Goal: Transaction & Acquisition: Purchase product/service

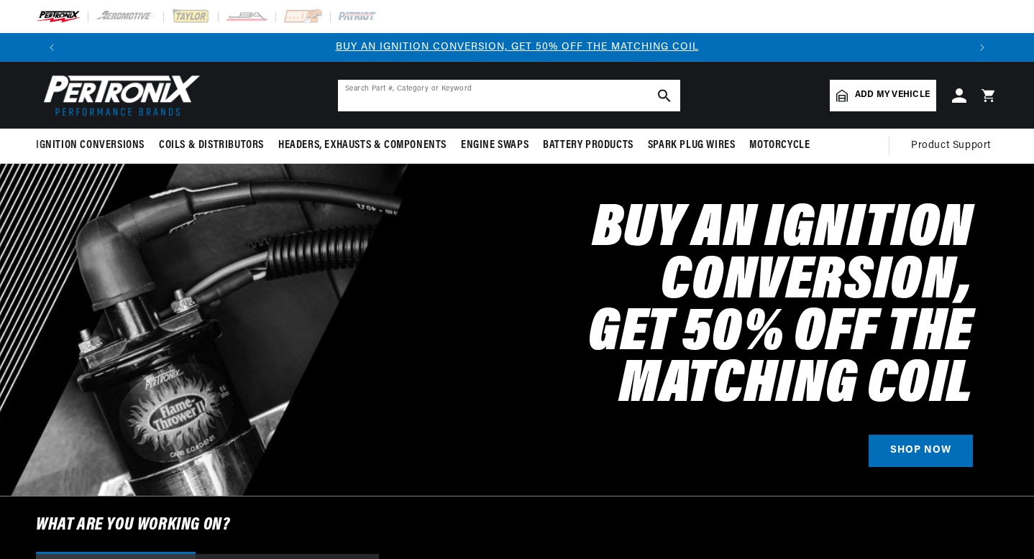
click at [398, 98] on input "text" at bounding box center [509, 96] width 342 height 32
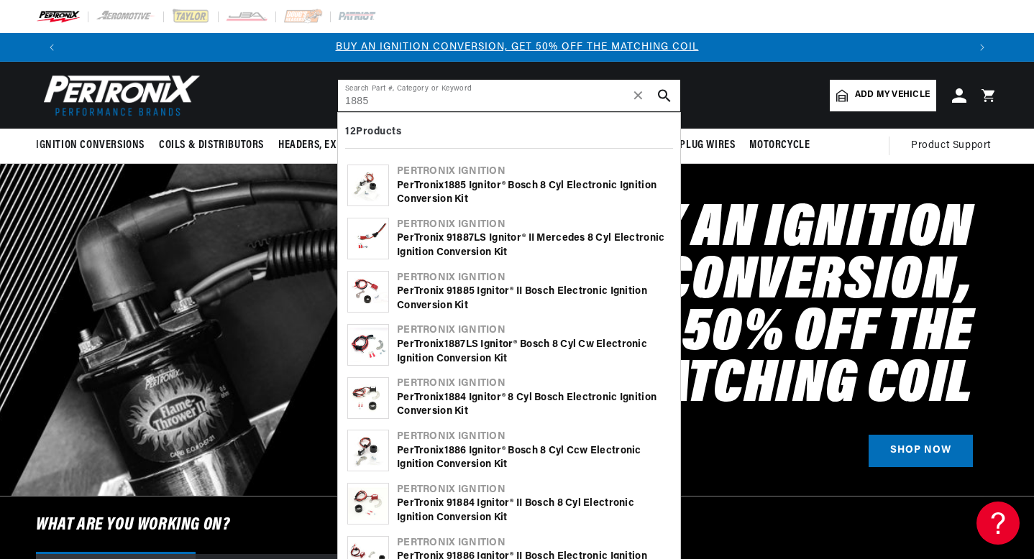
type input "1885"
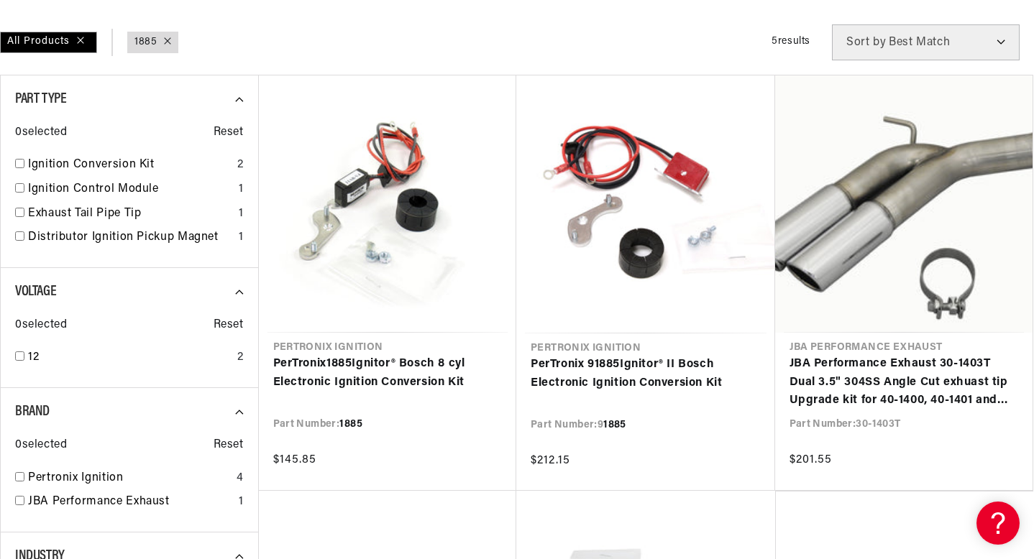
scroll to position [197, 0]
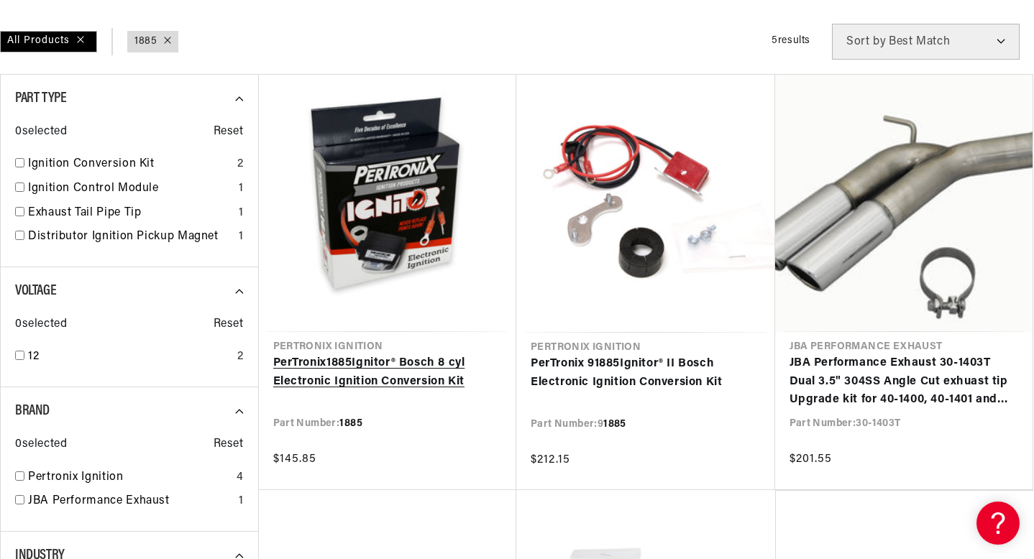
click at [336, 380] on link "PerTronix 1885 Ignitor® Bosch 8 cyl Electronic Ignition Conversion Kit" at bounding box center [387, 372] width 229 height 37
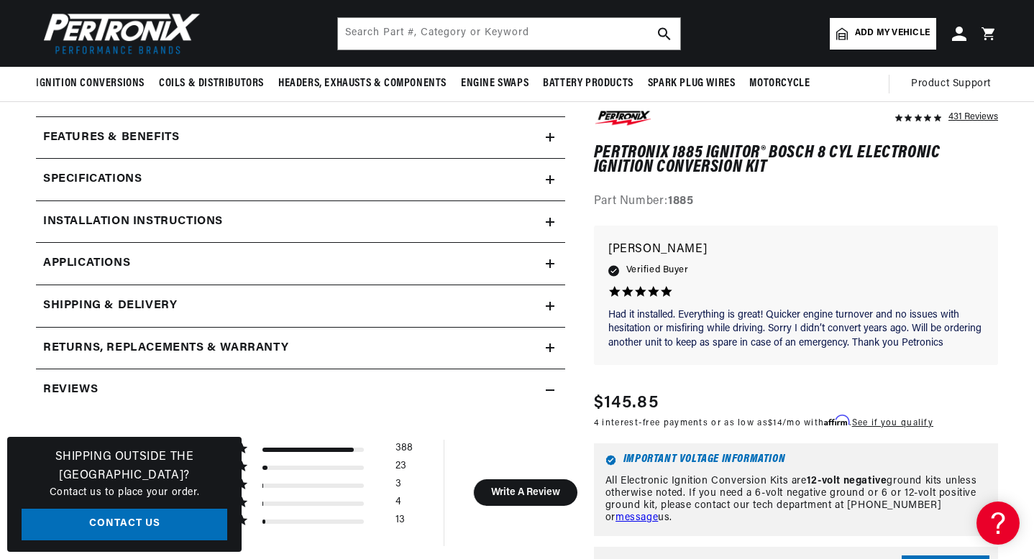
scroll to position [567, 0]
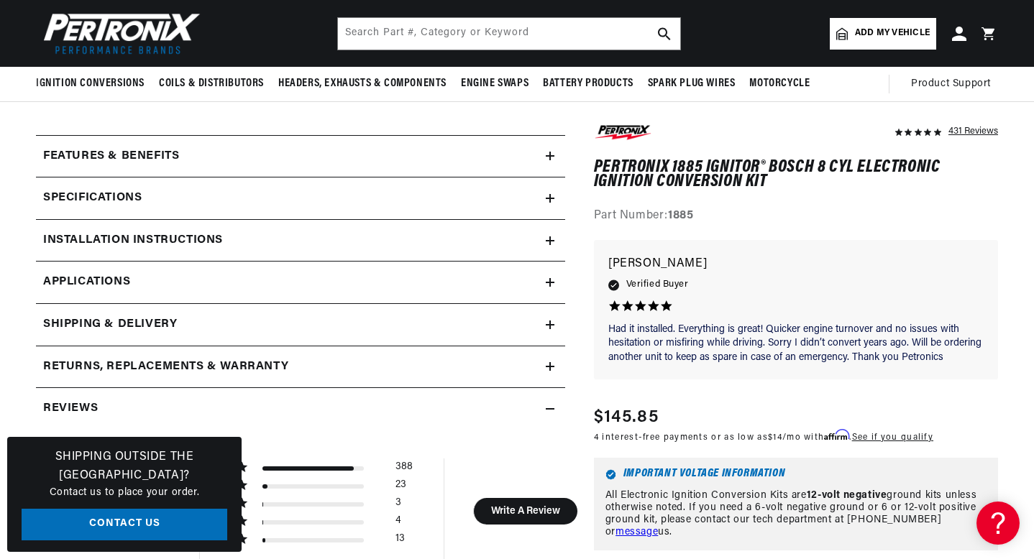
click at [316, 246] on div "Installation instructions" at bounding box center [291, 240] width 510 height 19
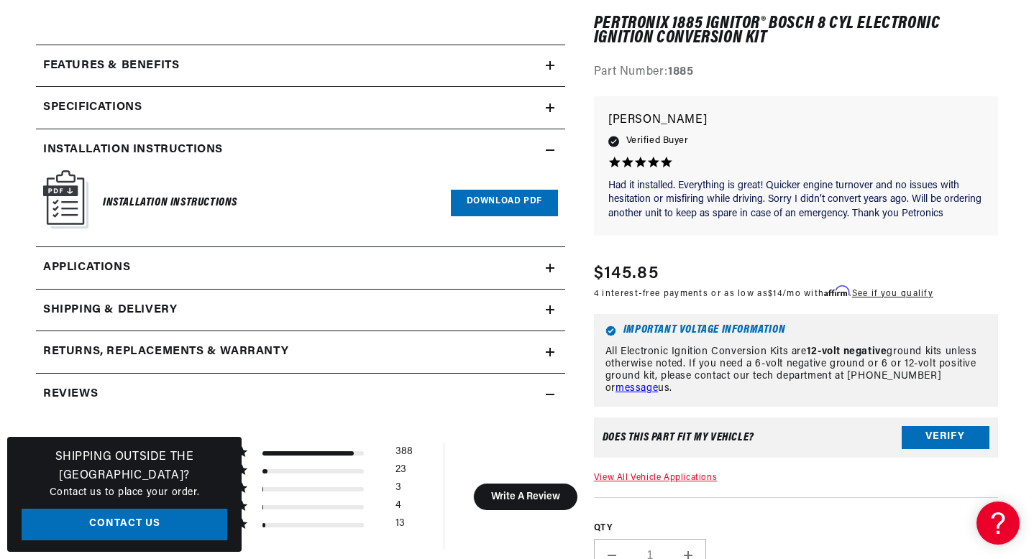
scroll to position [0, 0]
click at [497, 190] on link "Download PDF" at bounding box center [504, 203] width 107 height 27
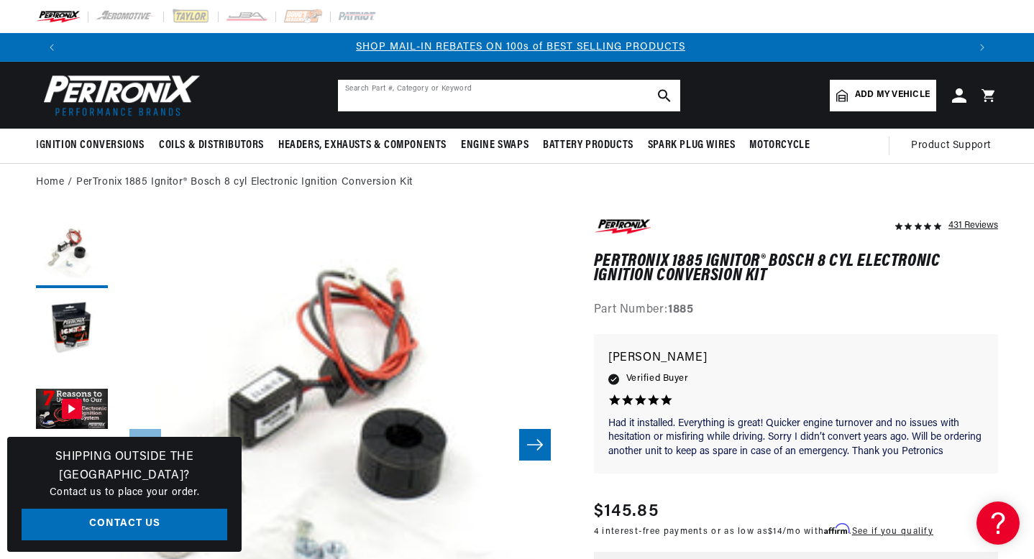
click at [377, 103] on input "text" at bounding box center [509, 96] width 342 height 32
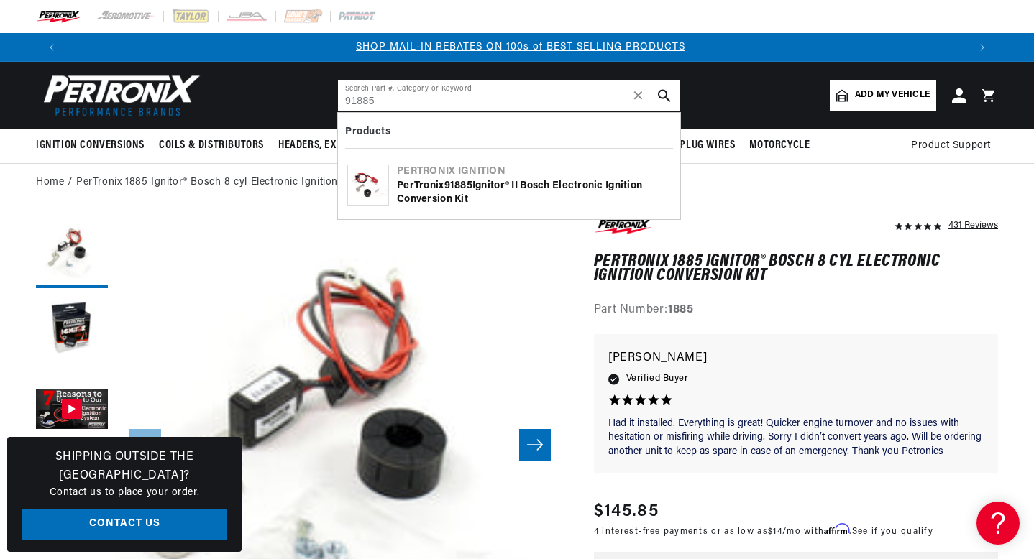
type input "91885"
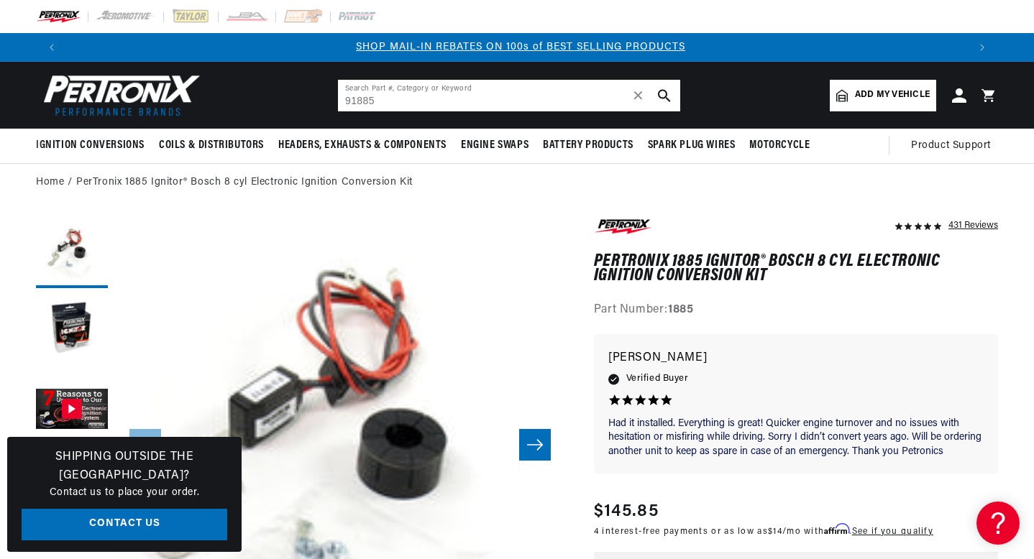
scroll to position [0, 934]
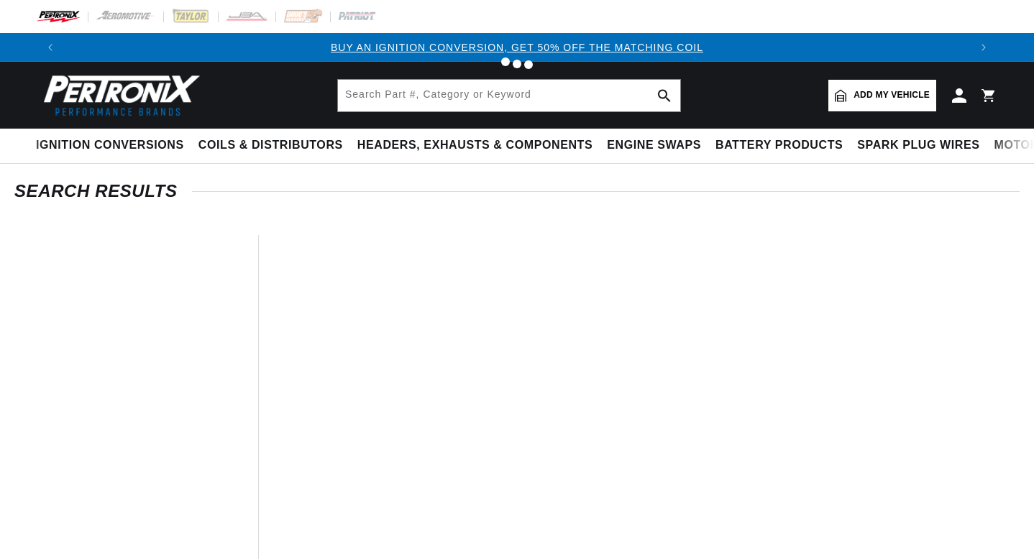
type input "91885"
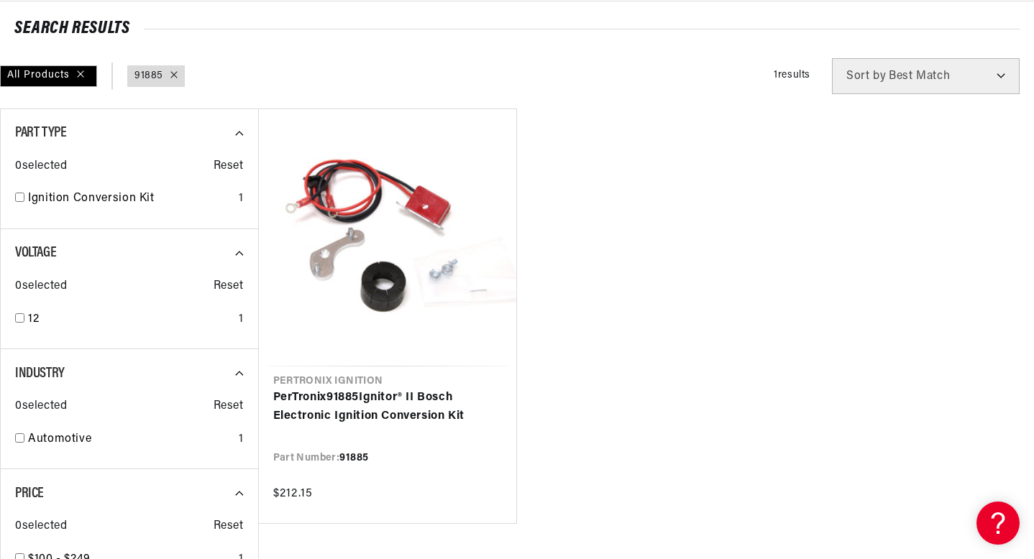
scroll to position [173, 0]
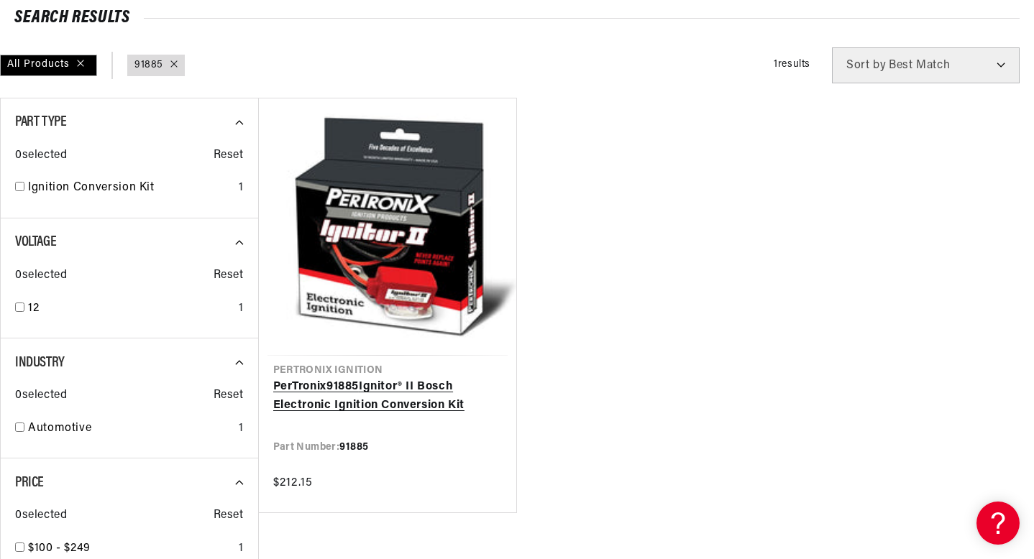
click at [305, 387] on link "PerTronix 91885 Ignitor® II Bosch Electronic Ignition Conversion Kit" at bounding box center [387, 396] width 229 height 37
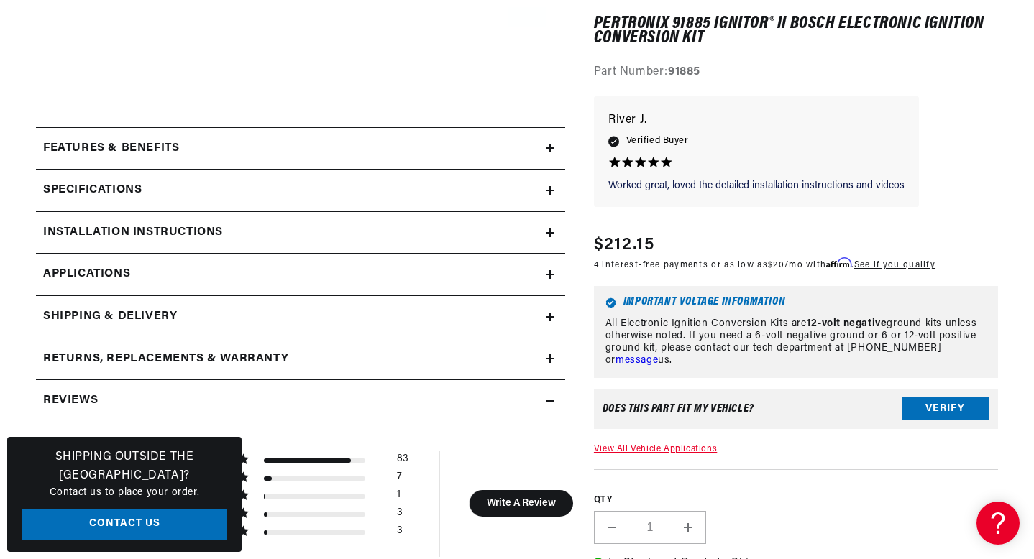
scroll to position [582, 0]
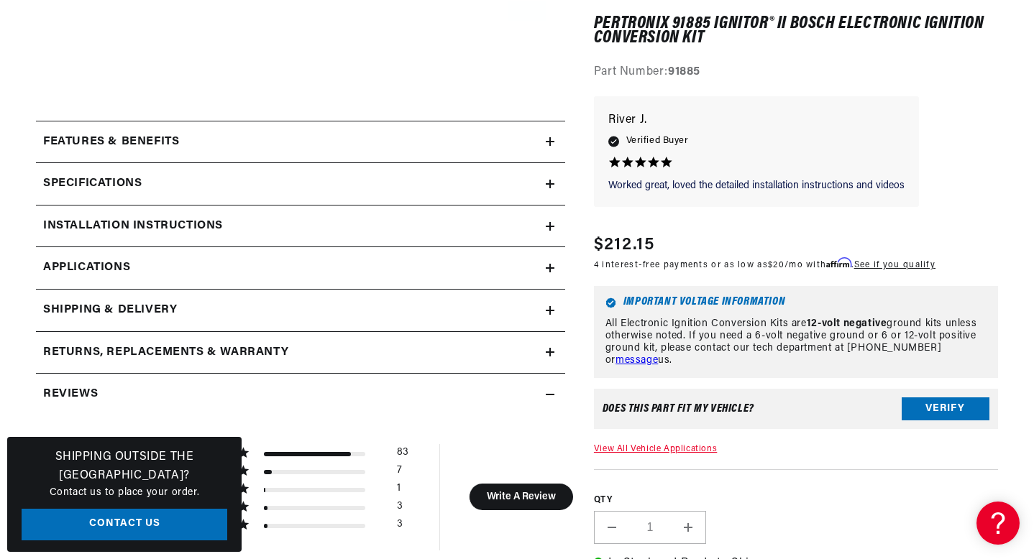
click at [502, 144] on div "Features & Benefits" at bounding box center [291, 142] width 510 height 19
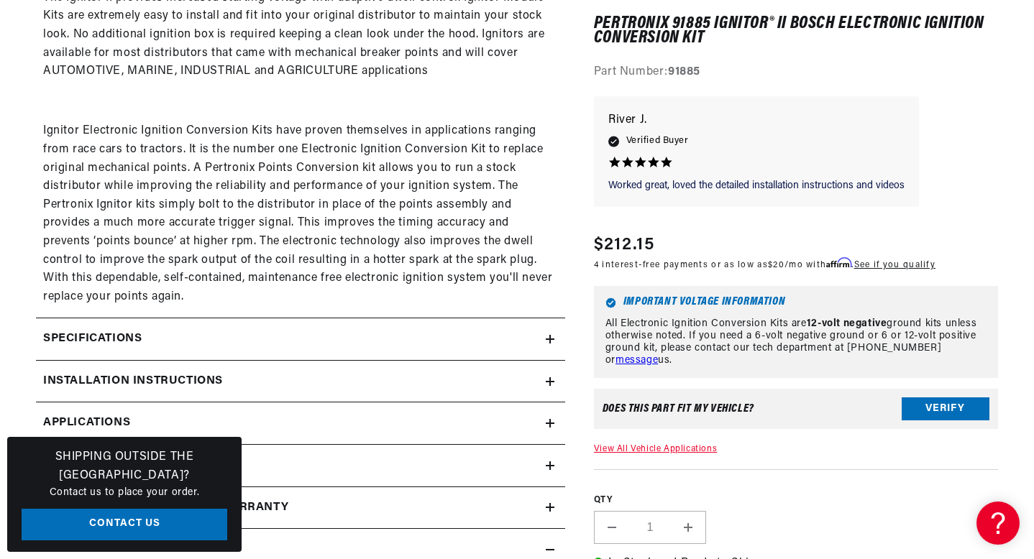
scroll to position [0, 1796]
click at [336, 377] on div "Installation instructions" at bounding box center [291, 381] width 510 height 19
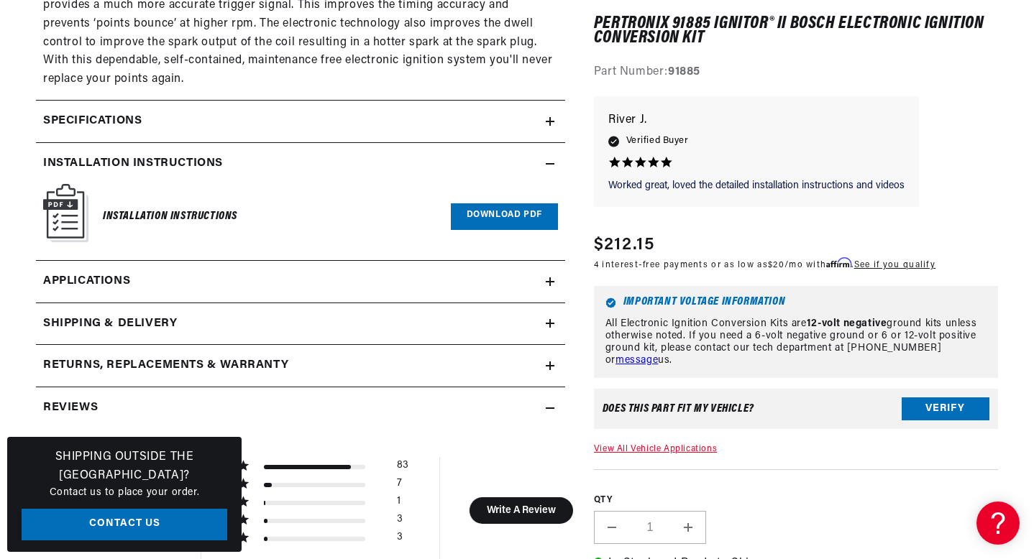
scroll to position [0, 898]
click at [499, 215] on link "Download PDF" at bounding box center [504, 216] width 107 height 27
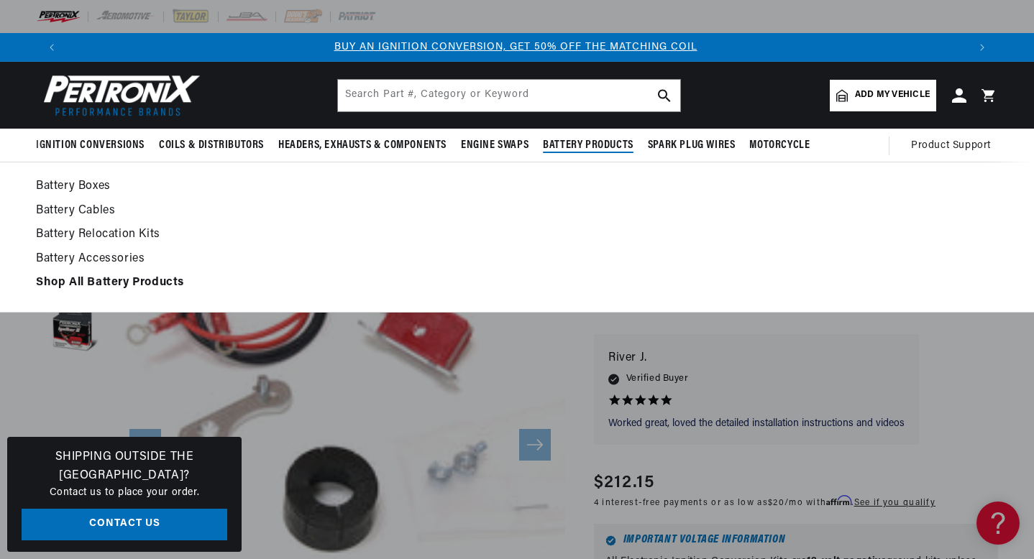
scroll to position [0, 0]
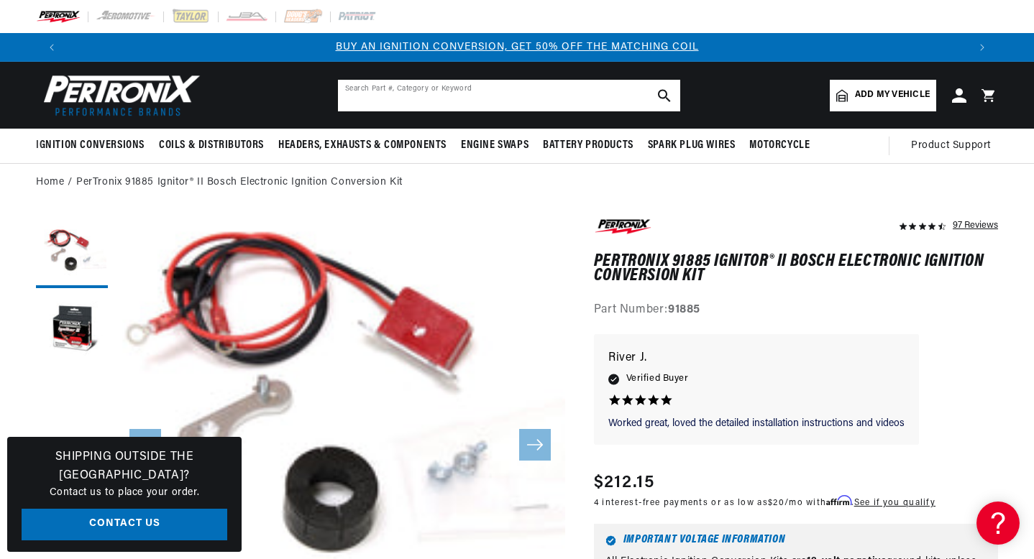
click at [423, 100] on input "text" at bounding box center [509, 96] width 342 height 32
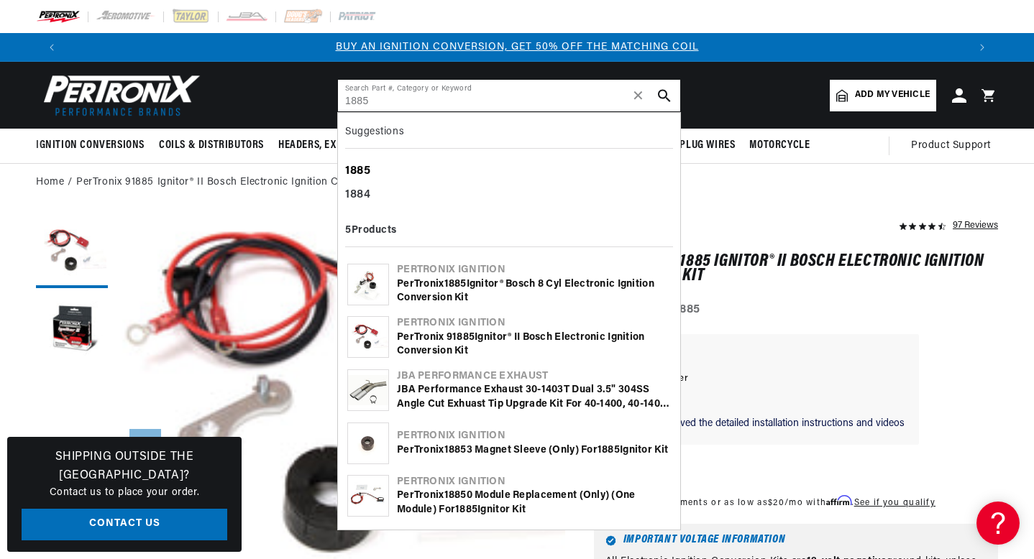
type input "1885"
click at [365, 174] on b "1885" at bounding box center [358, 171] width 26 height 12
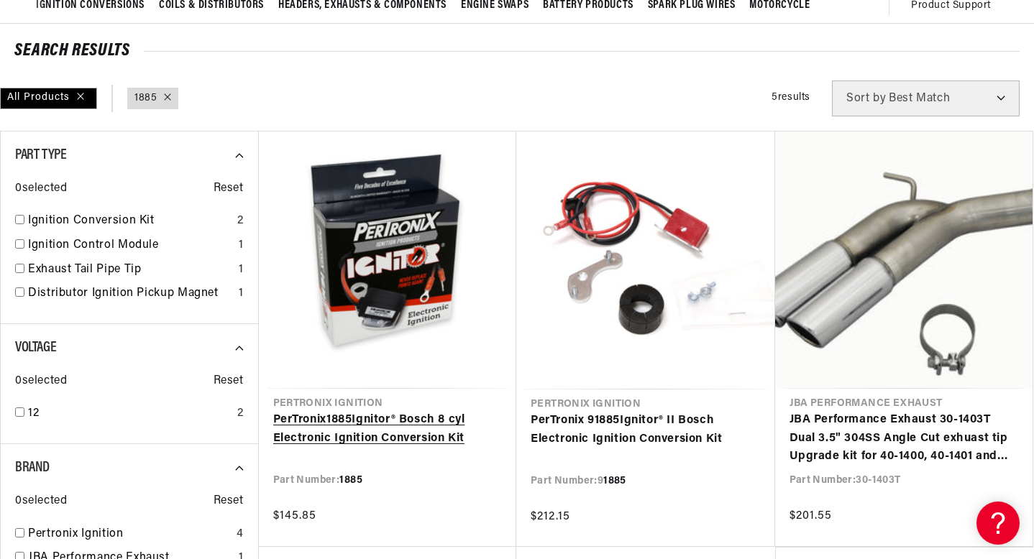
scroll to position [167, 0]
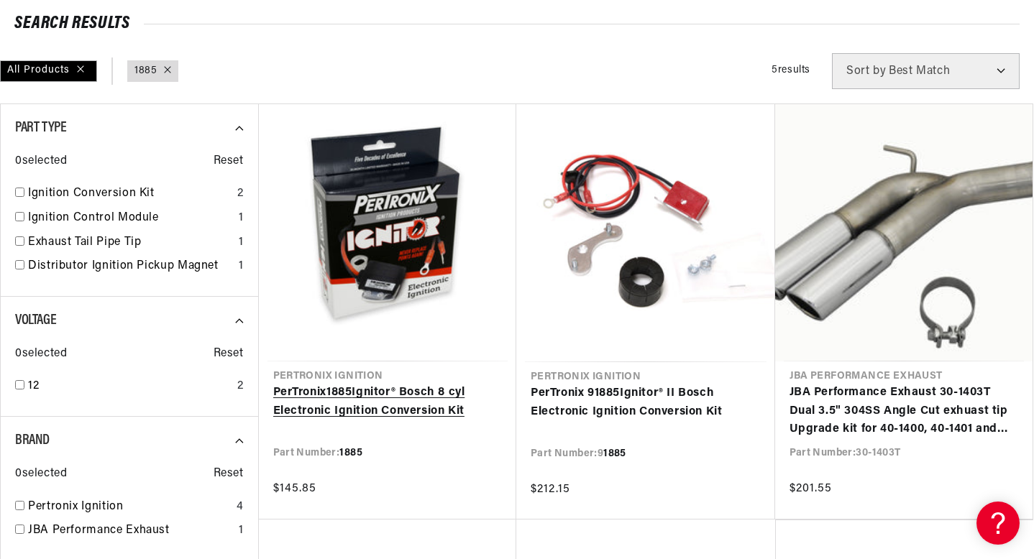
click at [420, 398] on link "PerTronix 1885 Ignitor® Bosch 8 cyl Electronic Ignition Conversion Kit" at bounding box center [387, 402] width 229 height 37
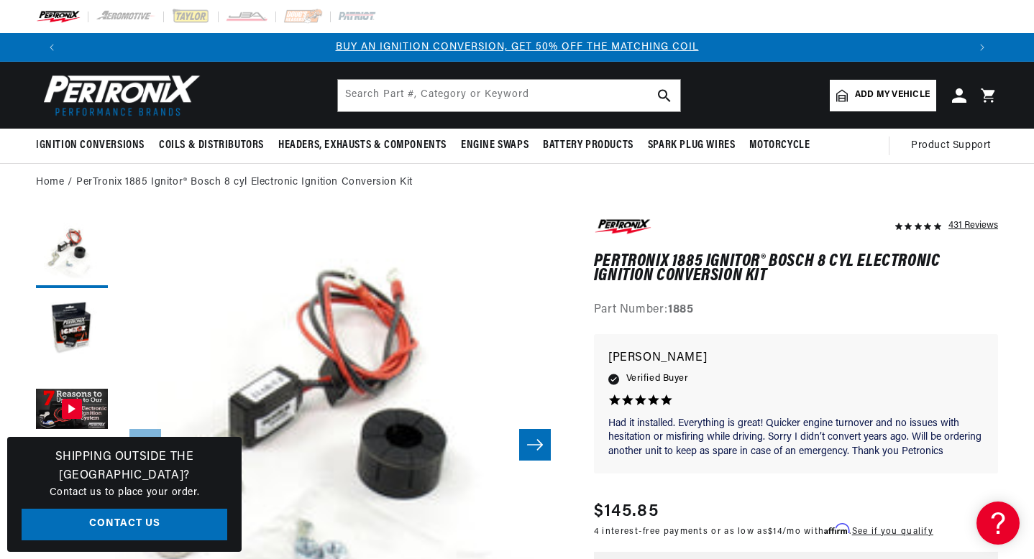
click at [991, 92] on icon at bounding box center [987, 95] width 14 height 14
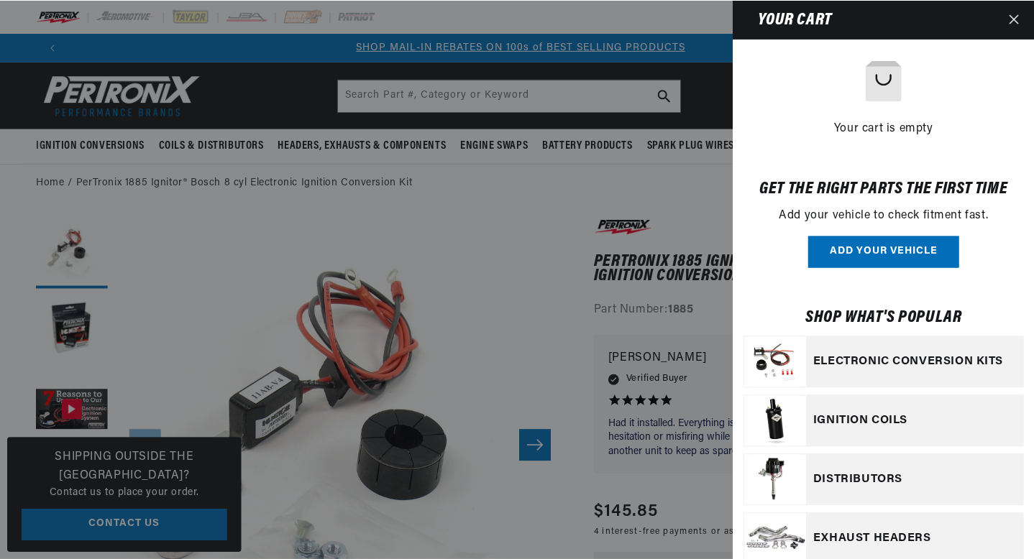
scroll to position [24, 0]
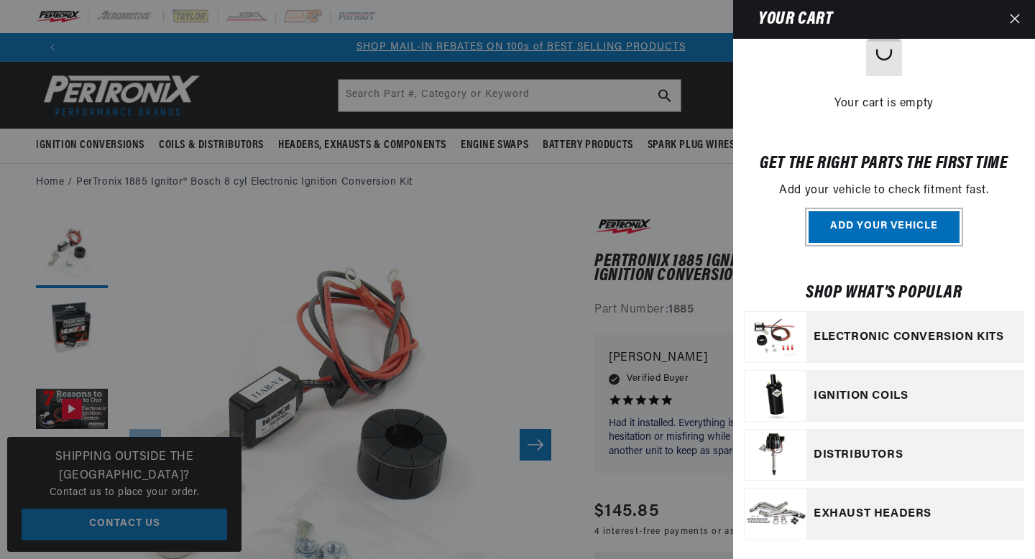
click at [887, 229] on button "Add your vehicle" at bounding box center [884, 227] width 151 height 32
select select "Automotive"
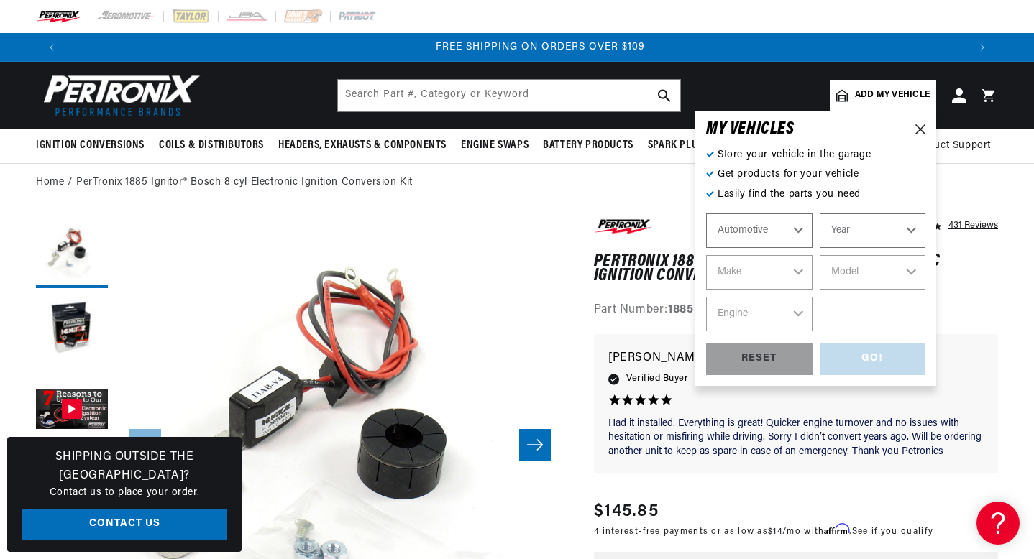
scroll to position [0, 1796]
click at [763, 229] on select "Automotive Agricultural Industrial Marine Motorcycle" at bounding box center [759, 230] width 106 height 35
click at [858, 226] on select "Year 2022 2021 2020 2019 2018 2017 2016 2015 2014 2013 2012 2011 2010 2009 2008…" at bounding box center [872, 230] width 106 height 35
select select "1972"
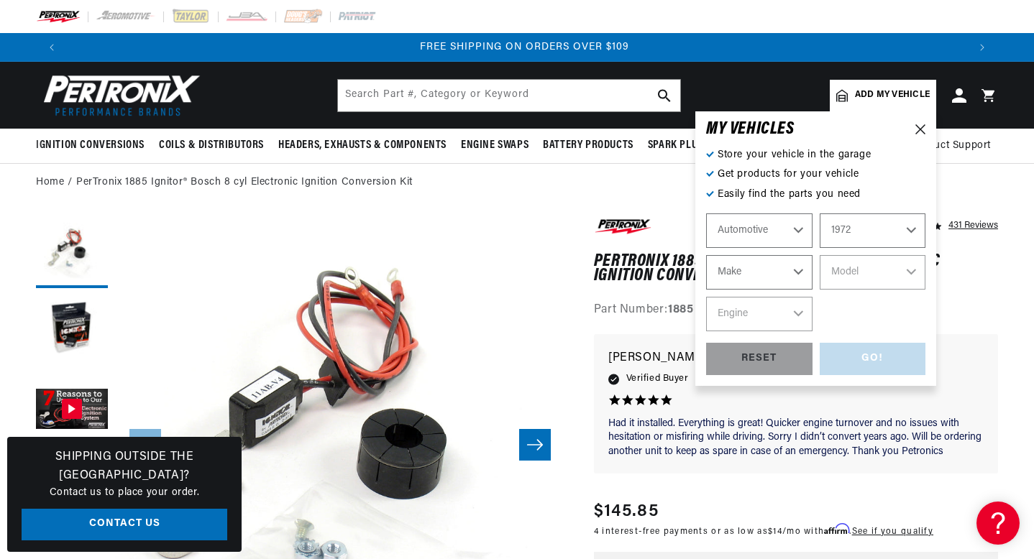
click at [760, 270] on select "Make Alfa Romeo American Motors Aston Martin Audi Austin BMW Buick Cadillac Che…" at bounding box center [759, 272] width 106 height 35
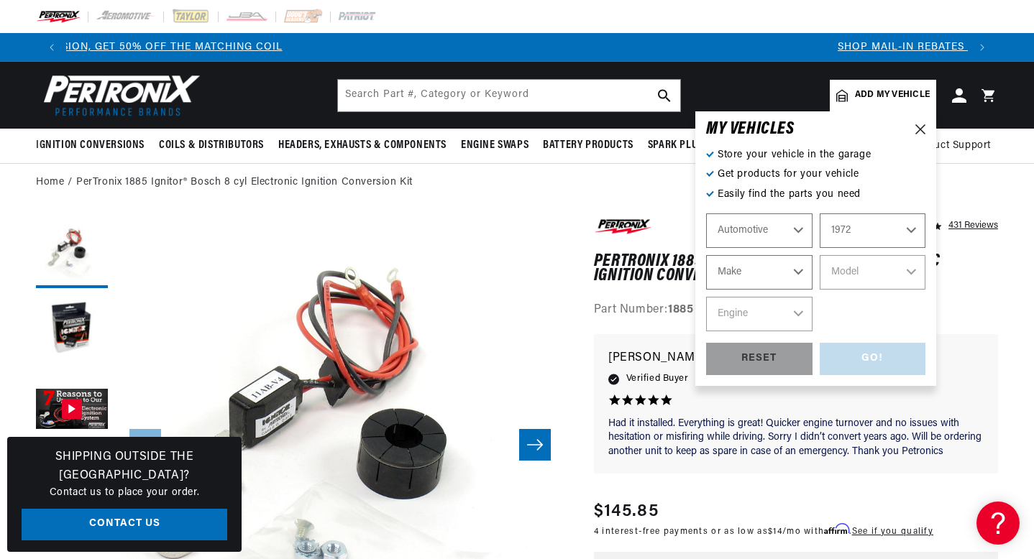
scroll to position [0, 0]
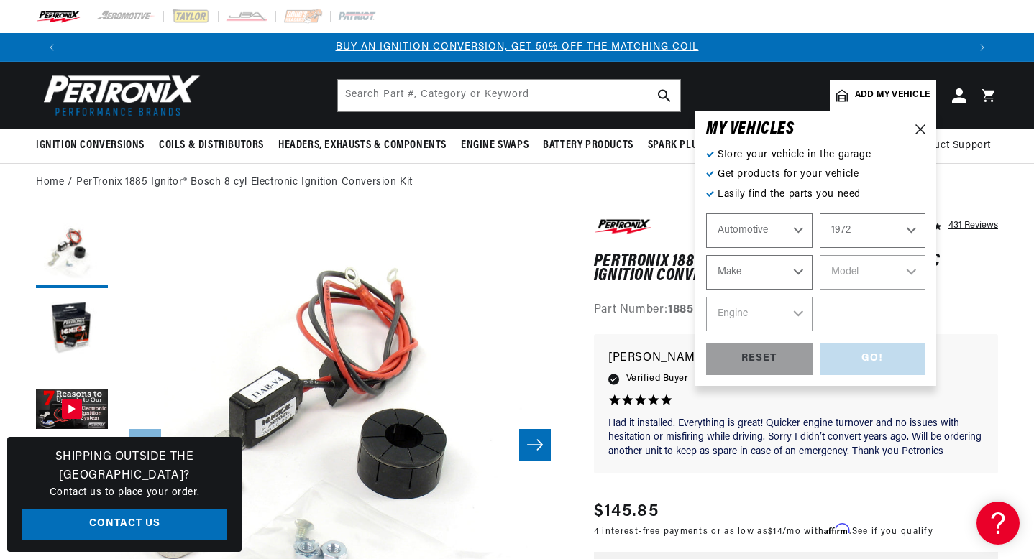
select select "Mercedes-Benz"
click at [867, 282] on select "Model 220 280SE 280SEL 300SEL 350SL" at bounding box center [872, 272] width 106 height 35
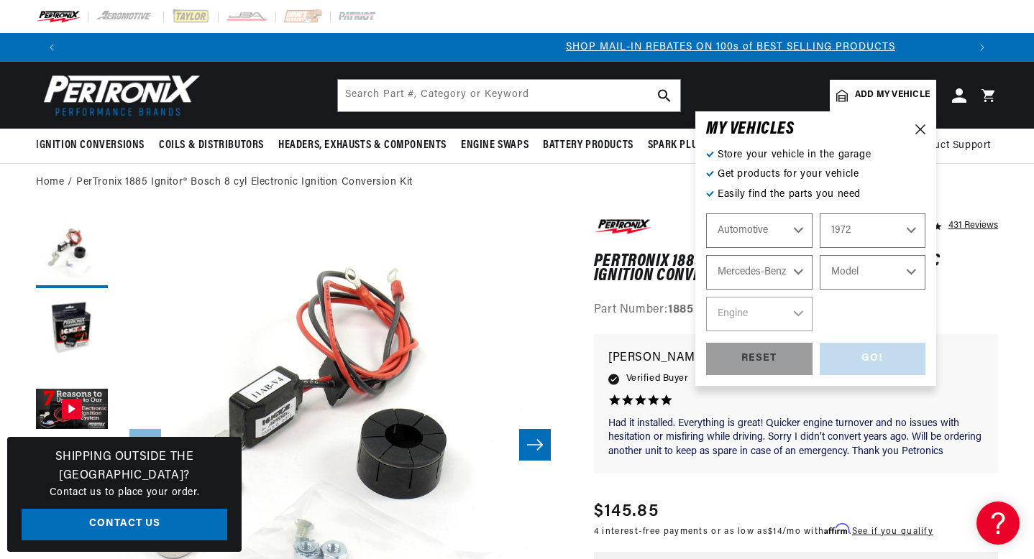
scroll to position [0, 898]
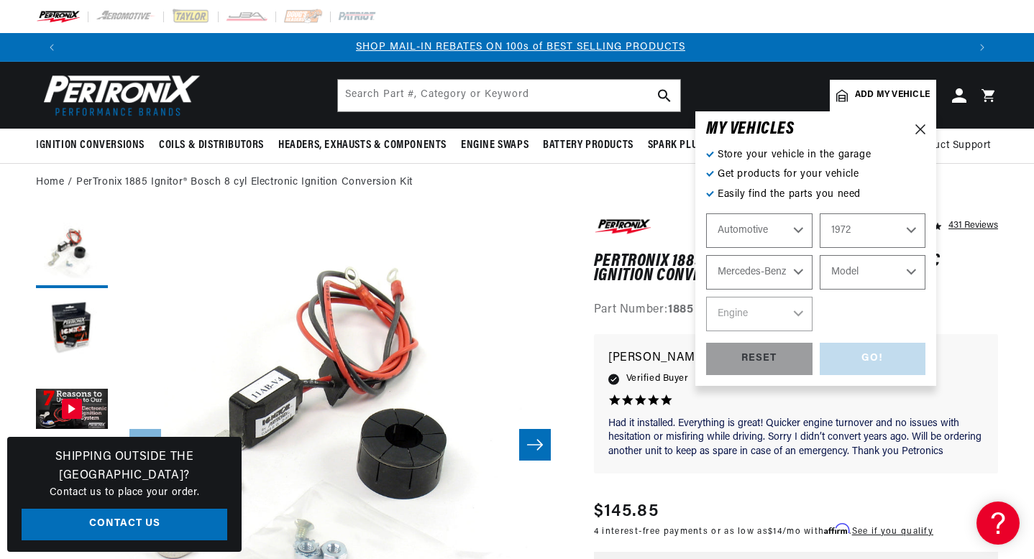
select select "350SL"
click at [771, 315] on select "Engine 4.5L" at bounding box center [759, 314] width 106 height 35
select select "4.5L"
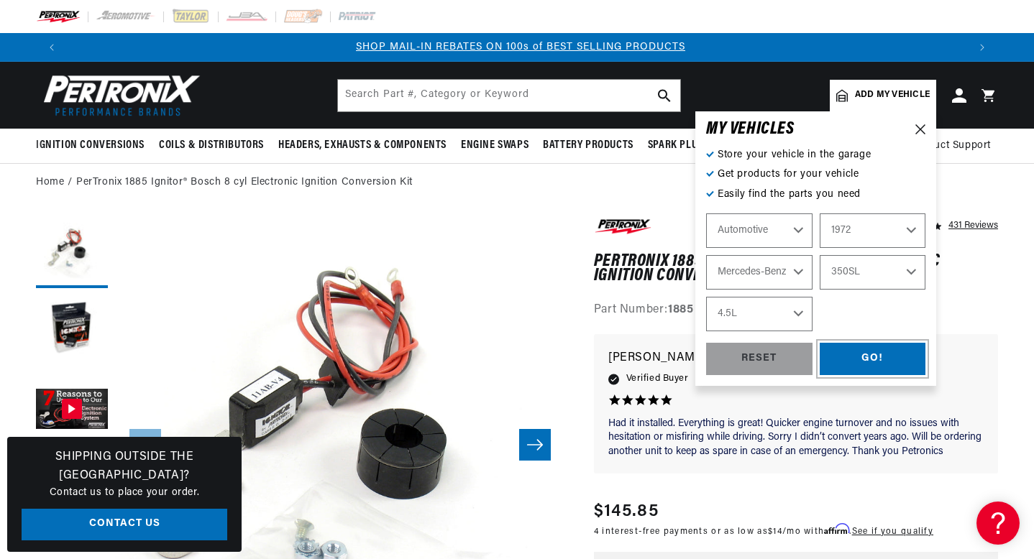
click at [860, 359] on div "GO!" at bounding box center [872, 359] width 106 height 32
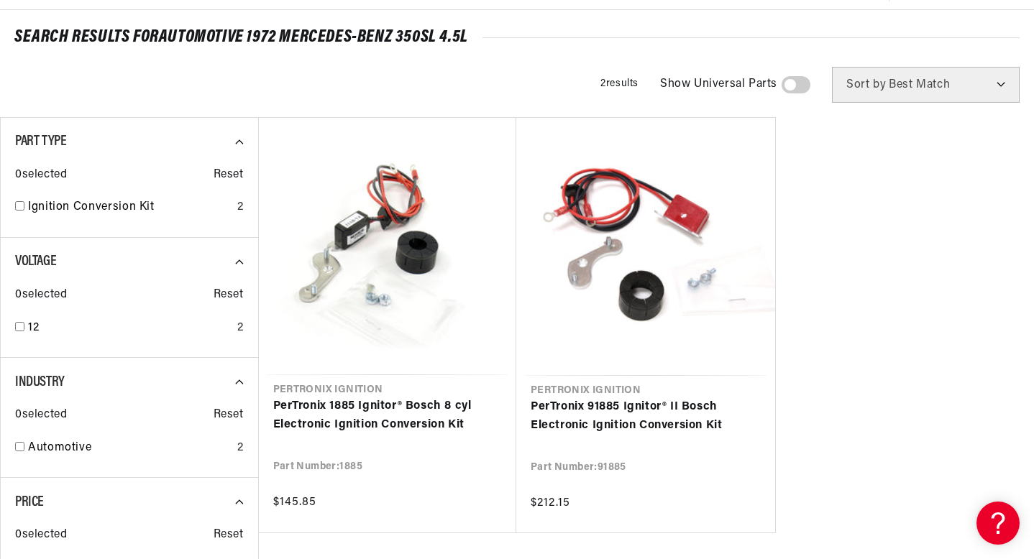
scroll to position [158, 0]
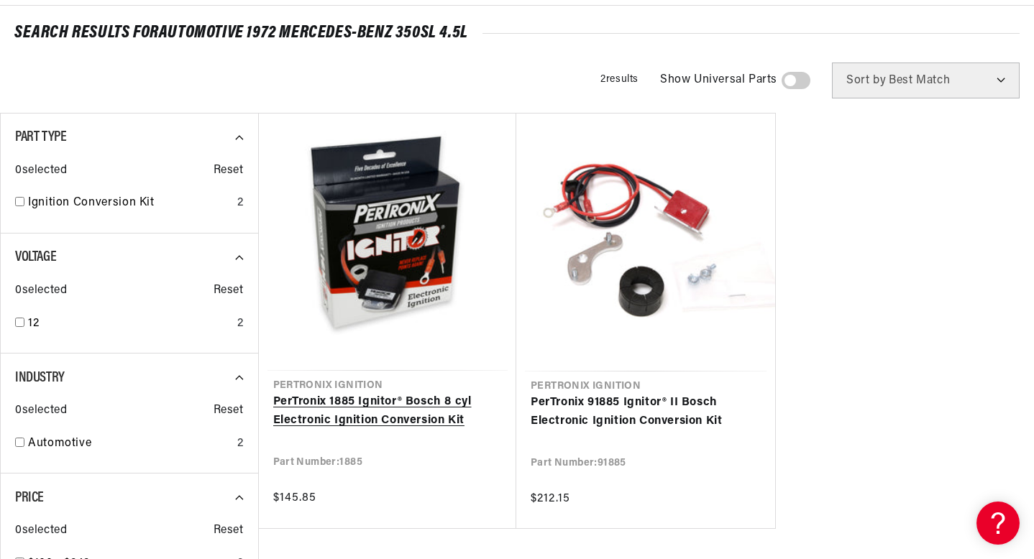
click at [392, 393] on link "PerTronix 1885 Ignitor® Bosch 8 cyl Electronic Ignition Conversion Kit" at bounding box center [387, 411] width 229 height 37
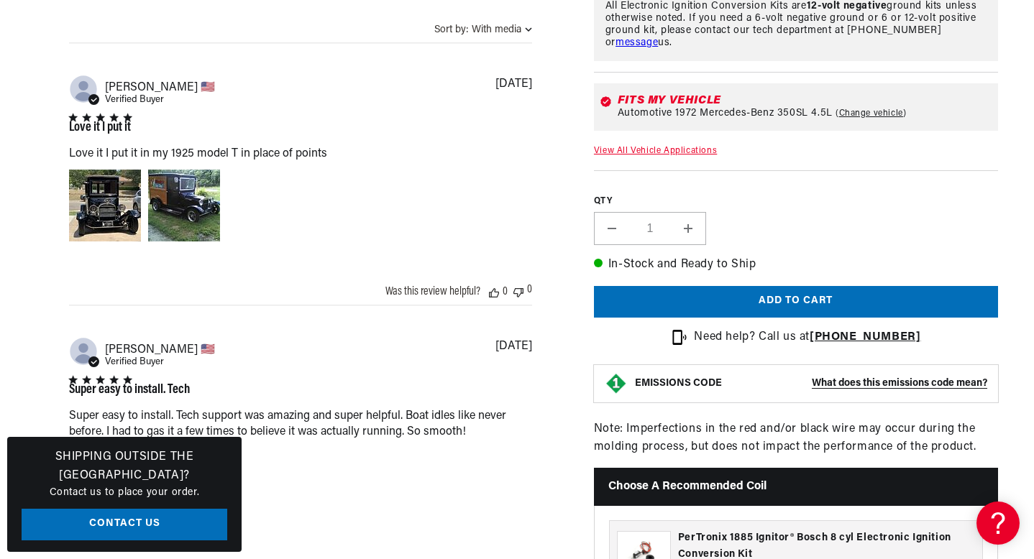
scroll to position [0, 1796]
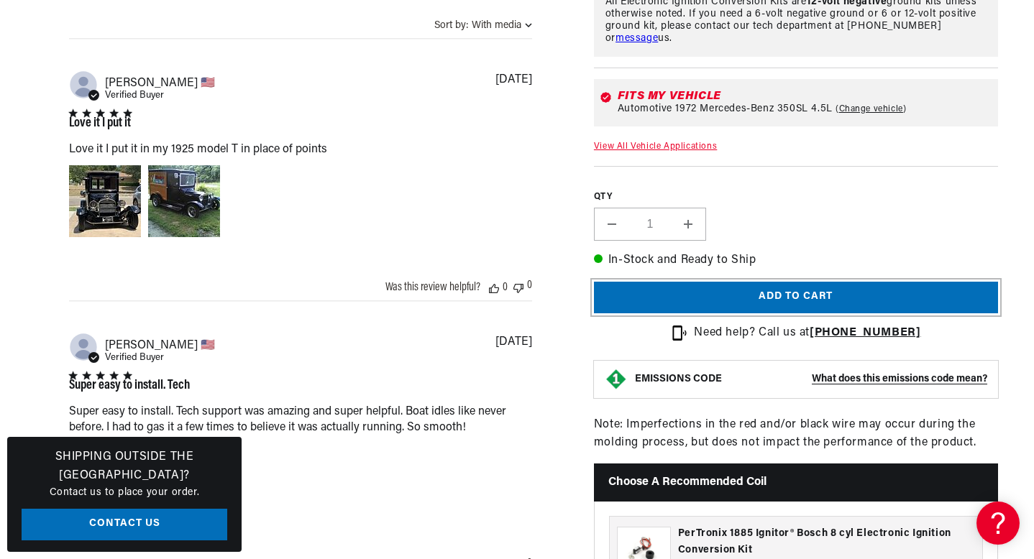
click at [817, 314] on button "Add to cart" at bounding box center [796, 298] width 404 height 32
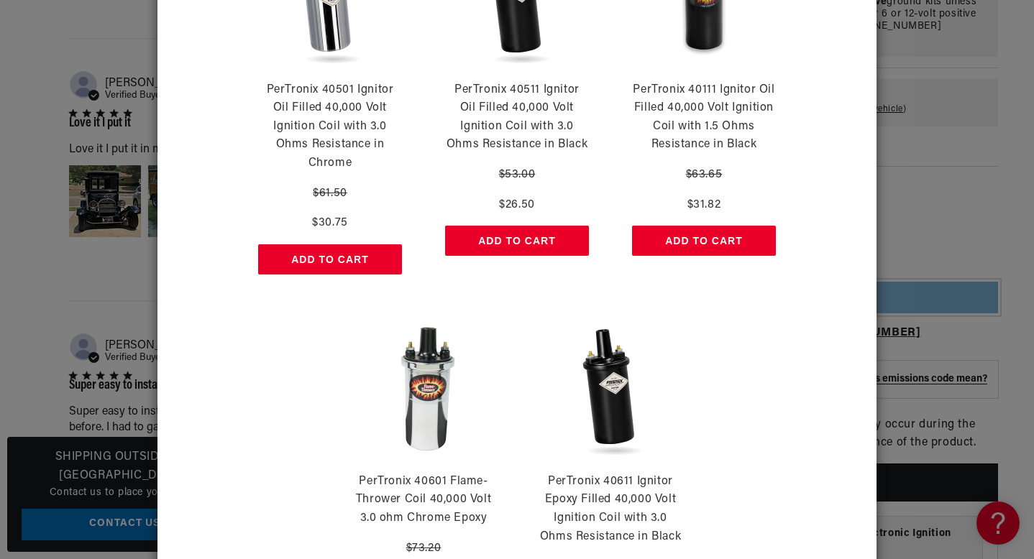
scroll to position [728, 0]
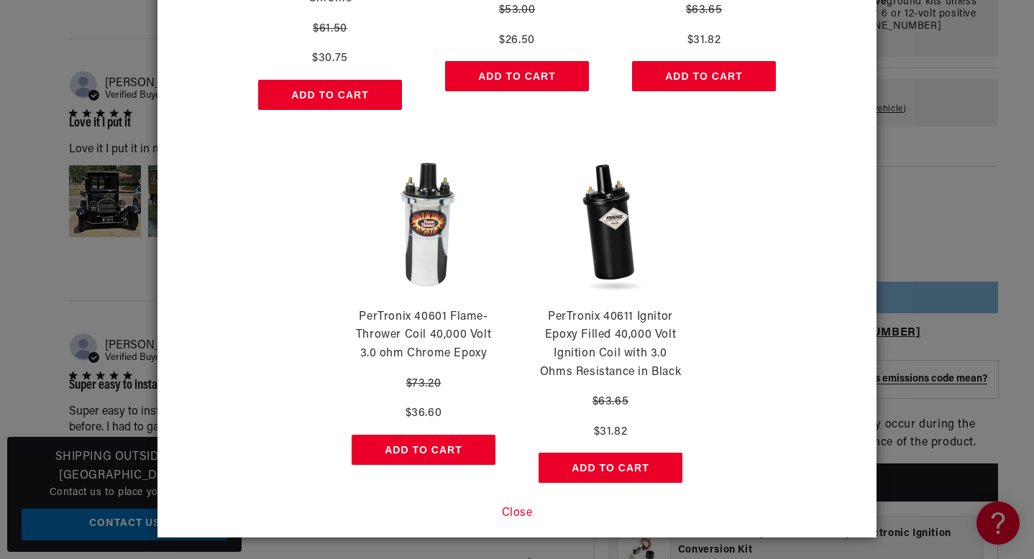
click at [520, 511] on button "Close" at bounding box center [517, 514] width 31 height 19
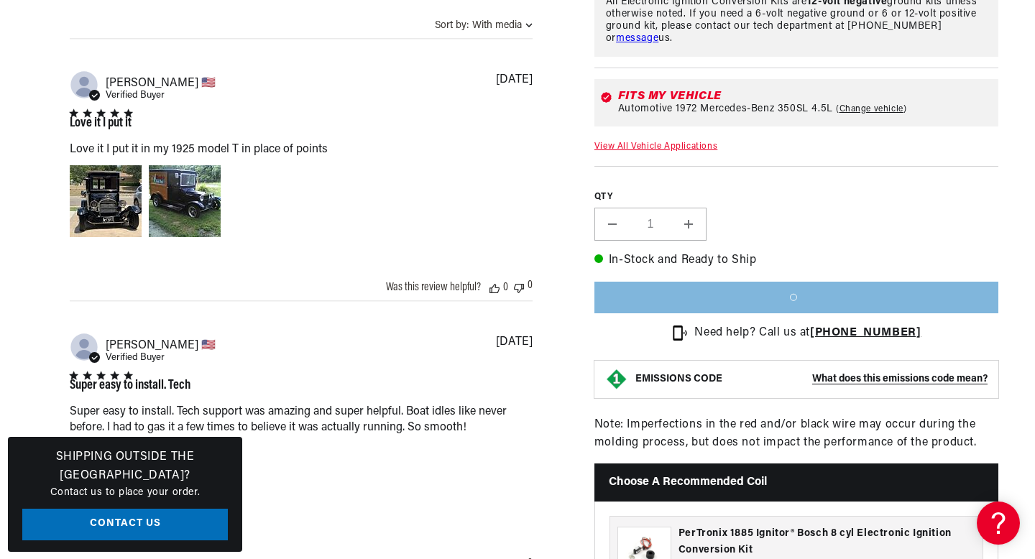
scroll to position [0, 0]
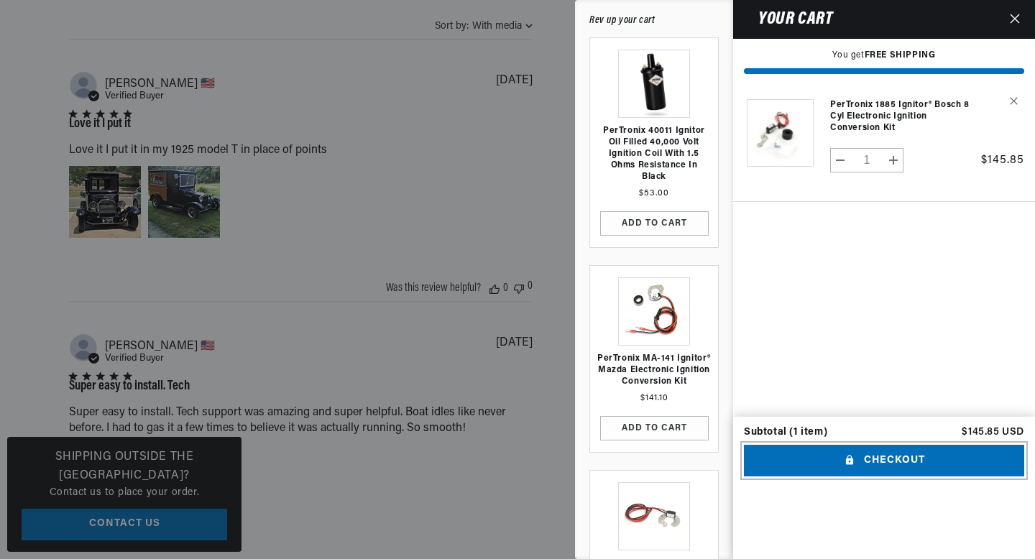
click at [881, 477] on button "Checkout" at bounding box center [884, 461] width 280 height 32
